Goal: Task Accomplishment & Management: Manage account settings

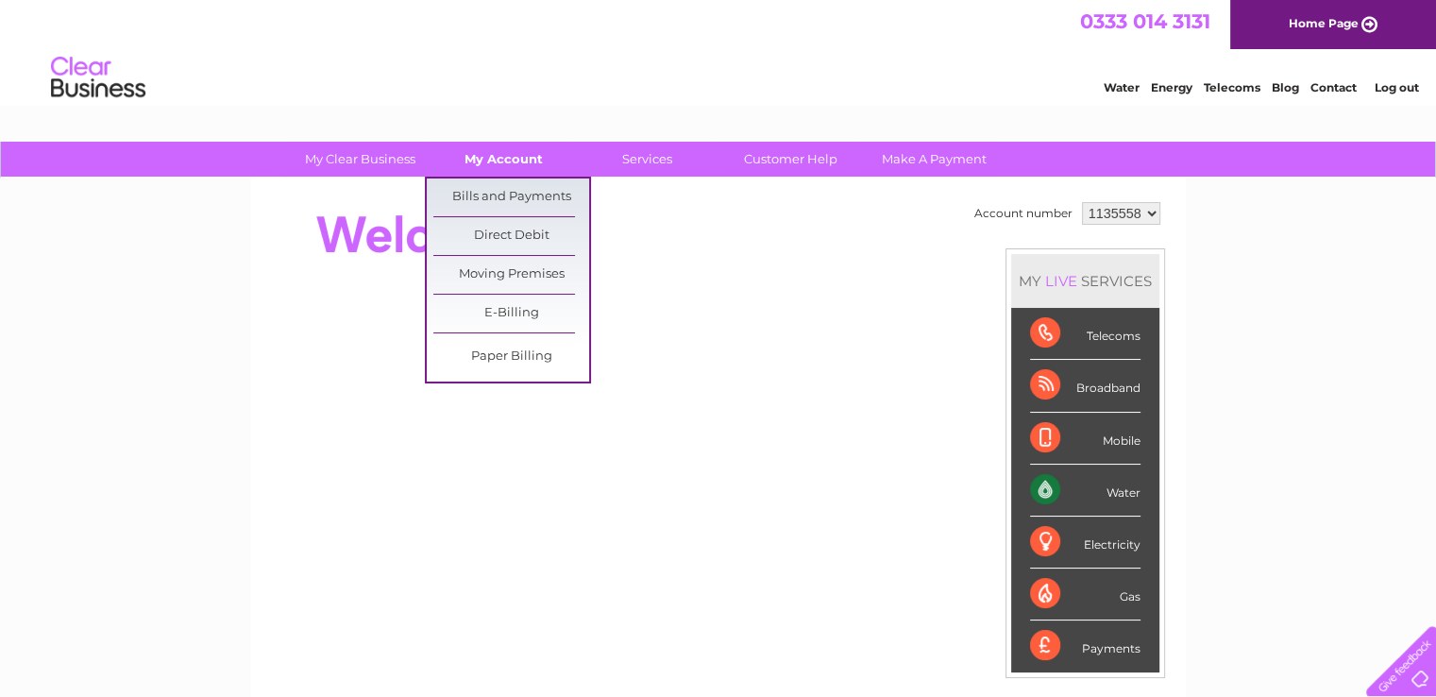
click at [519, 151] on link "My Account" at bounding box center [504, 159] width 156 height 35
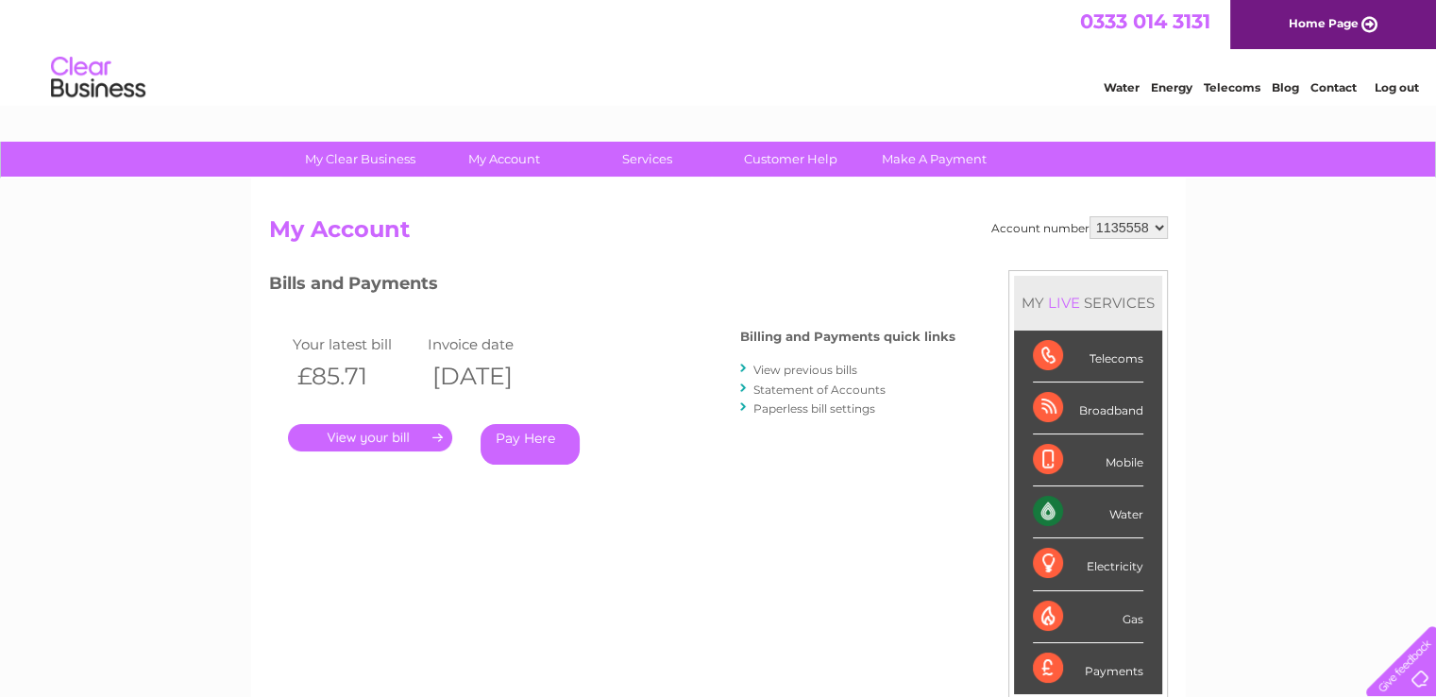
click at [1385, 88] on link "Log out" at bounding box center [1396, 87] width 44 height 14
click at [1404, 87] on link "Log out" at bounding box center [1396, 87] width 44 height 14
